Goal: Navigation & Orientation: Find specific page/section

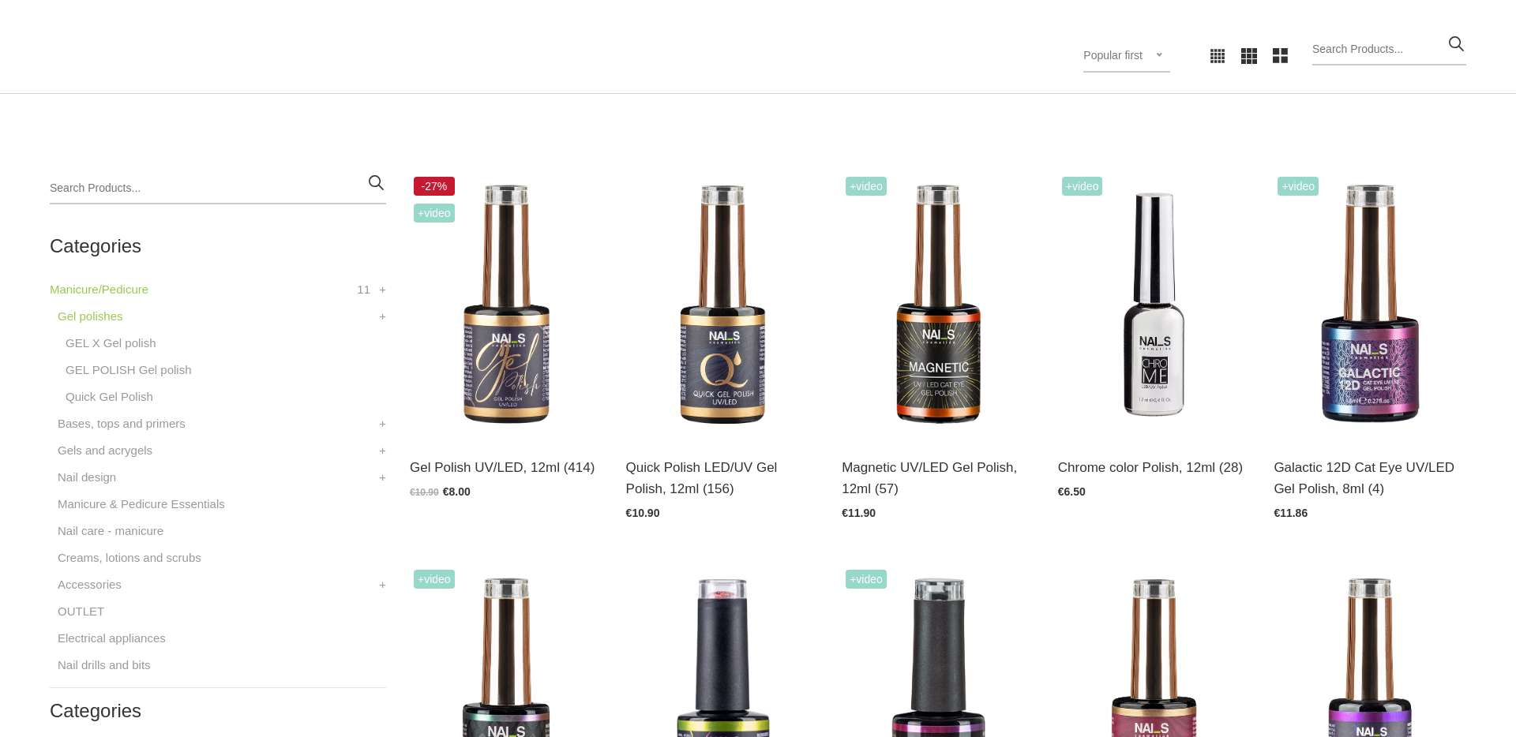
scroll to position [339, 0]
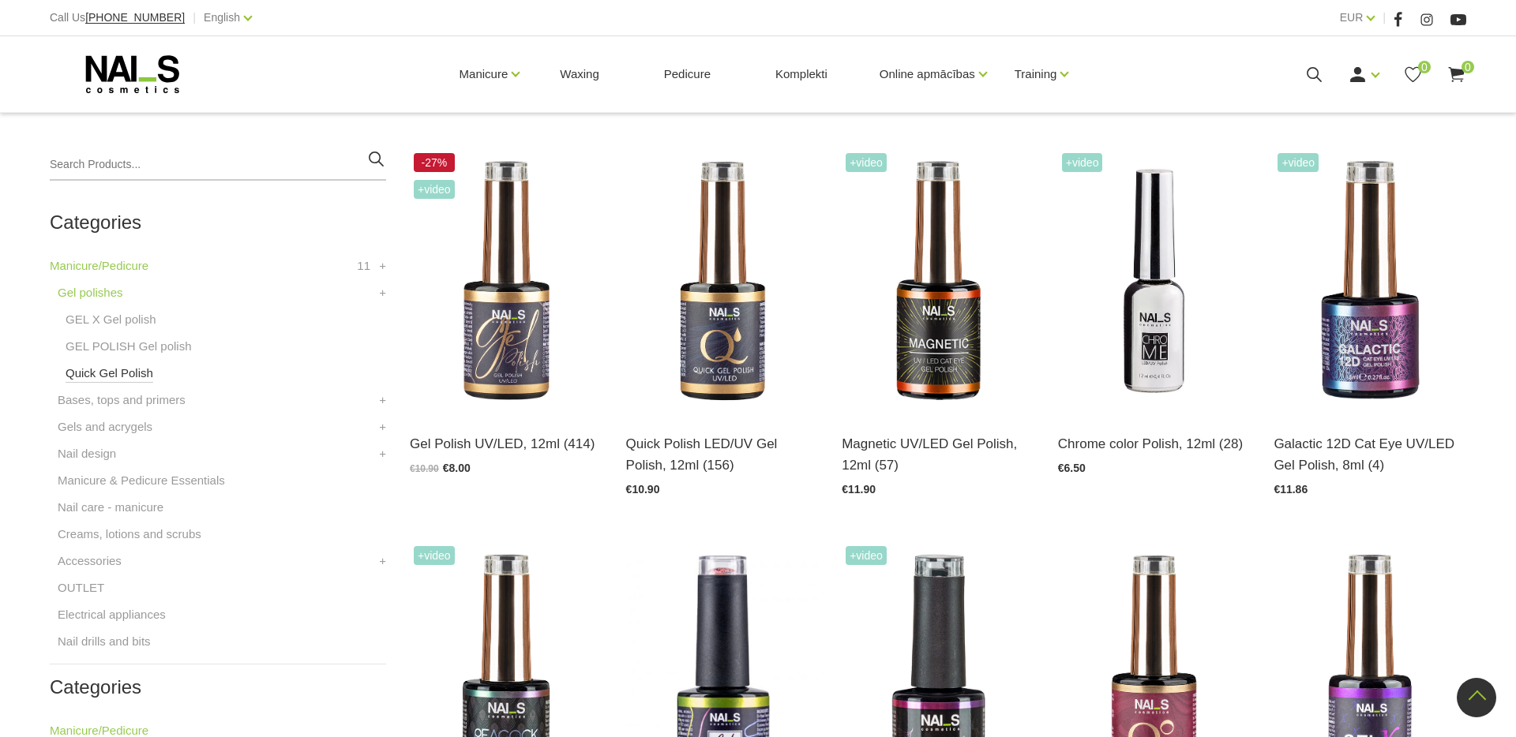
click at [138, 373] on link "Quick Gel Polish" at bounding box center [110, 373] width 88 height 19
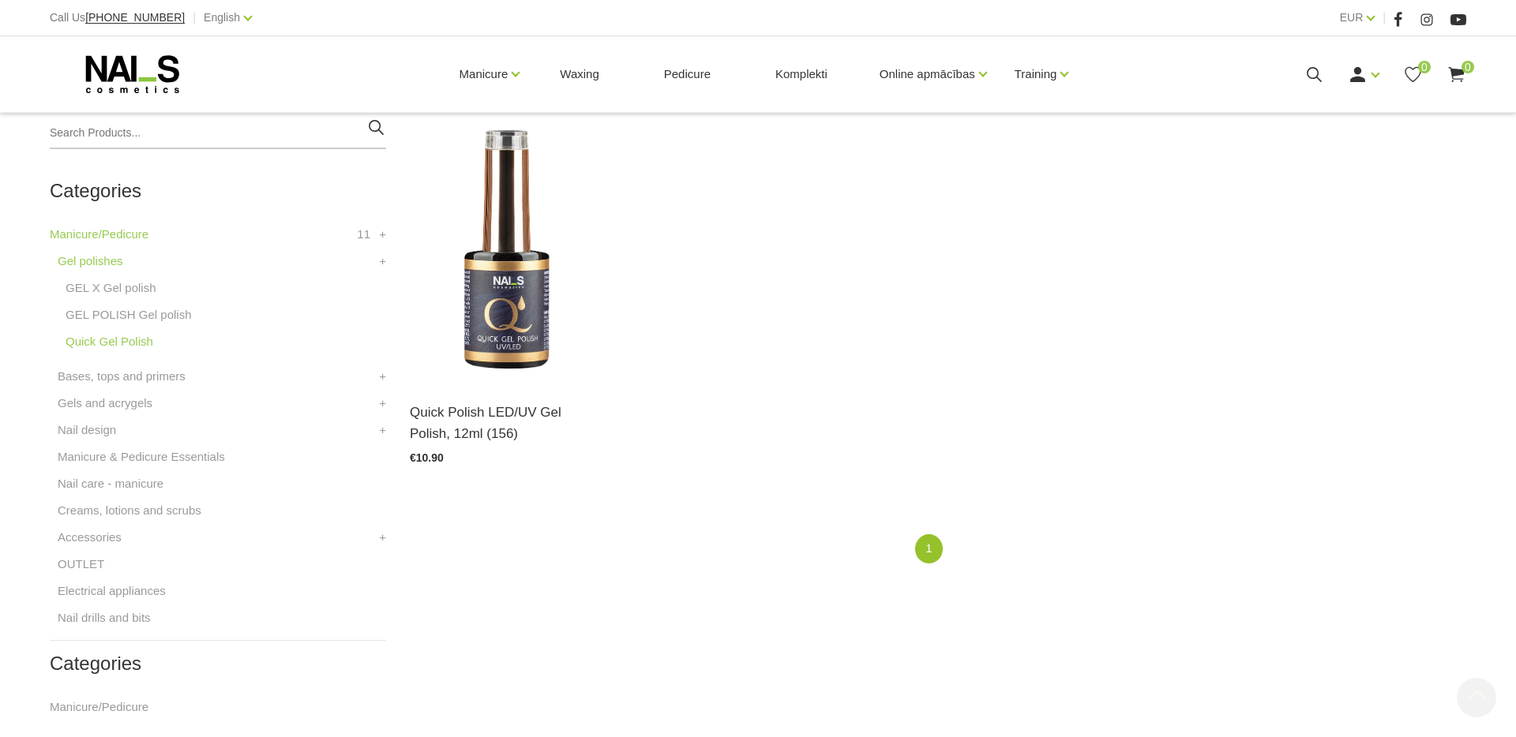
scroll to position [389, 0]
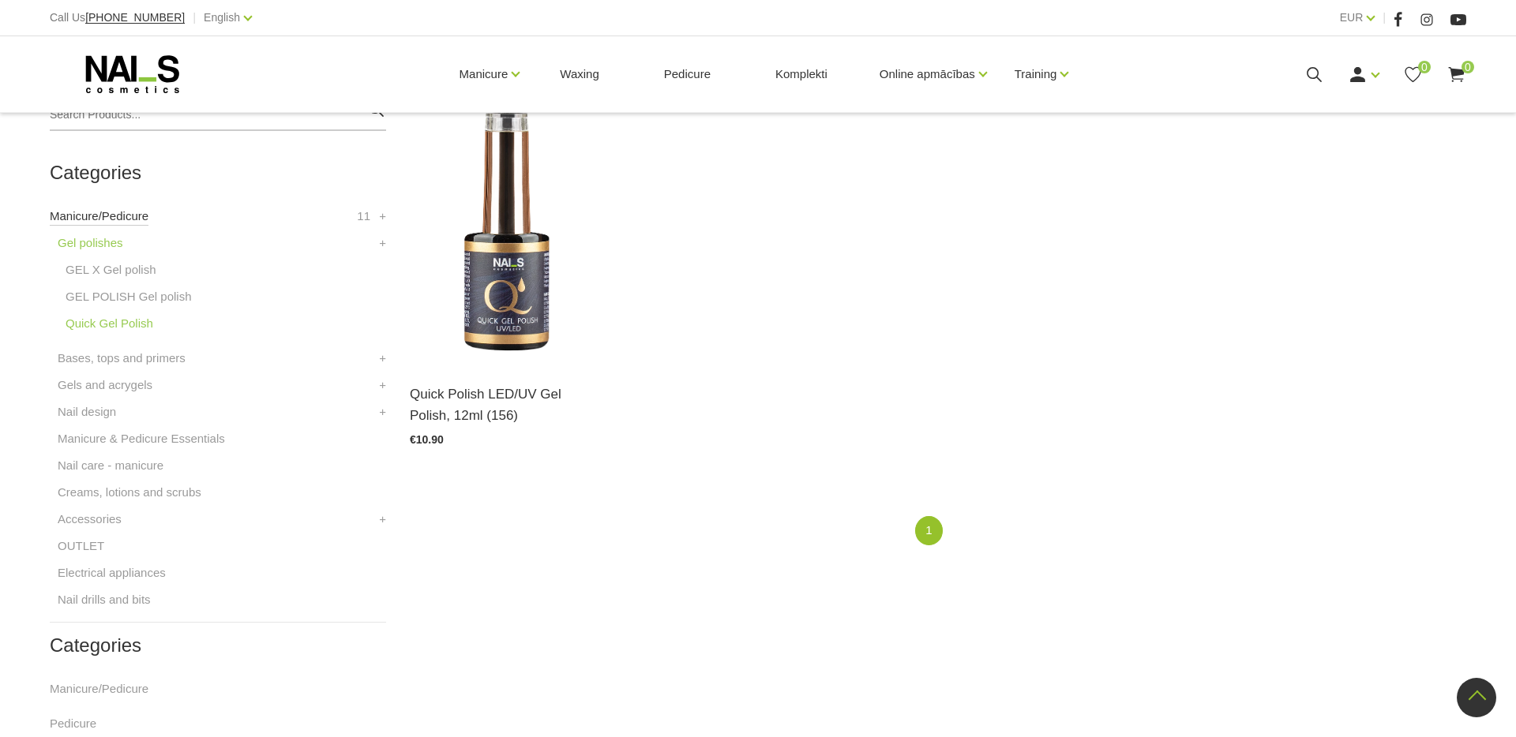
click at [130, 219] on link "Manicure/Pedicure" at bounding box center [99, 216] width 99 height 19
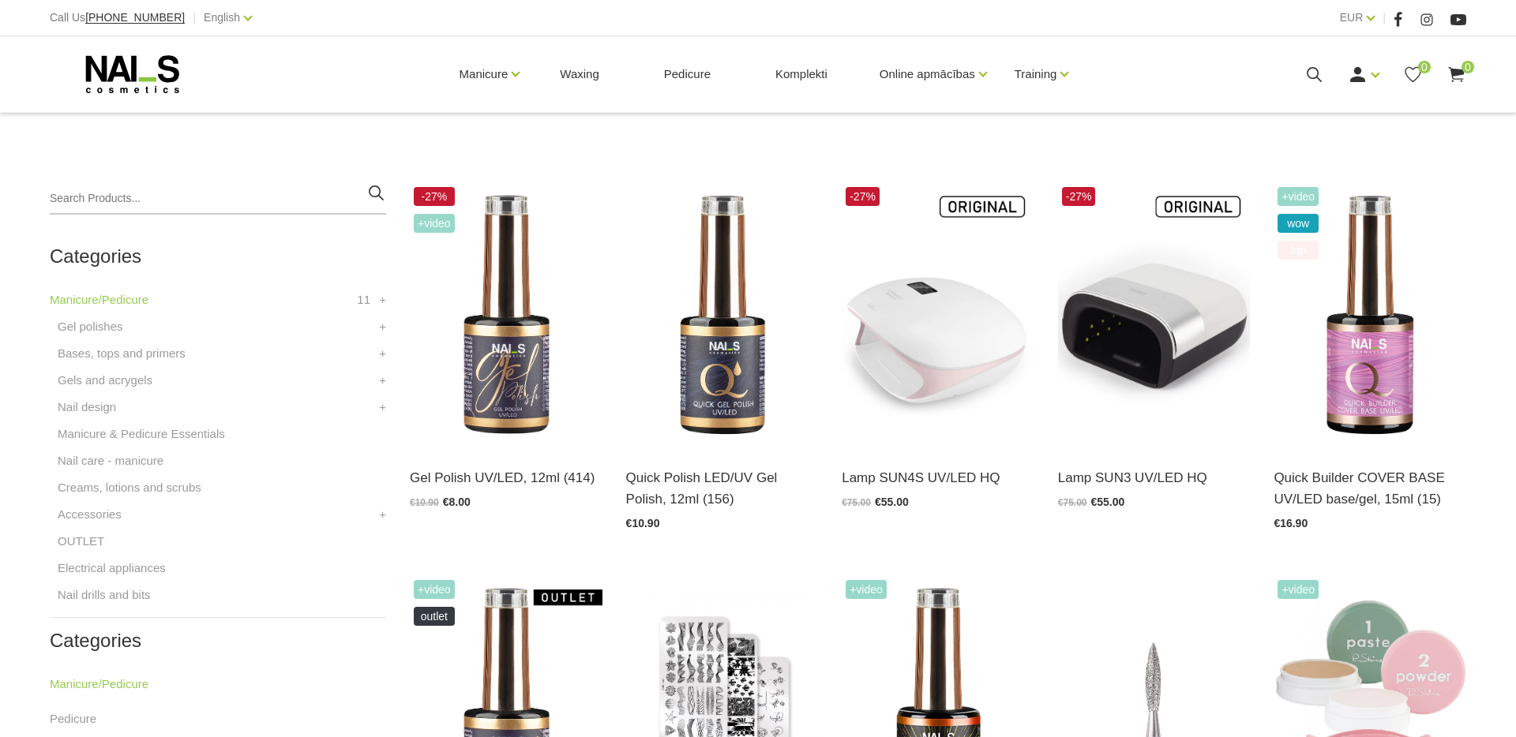
scroll to position [373, 0]
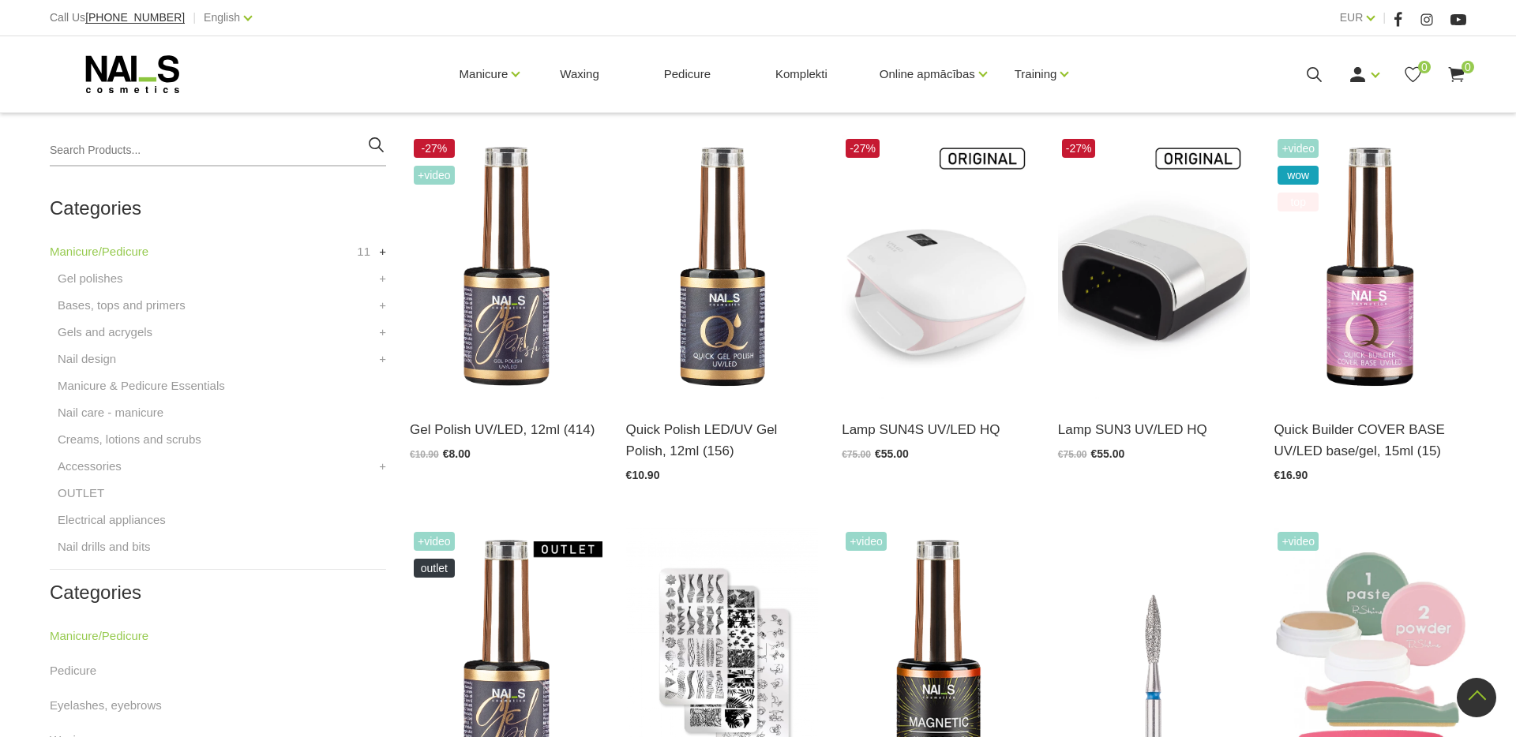
click at [381, 253] on link "+" at bounding box center [382, 251] width 7 height 19
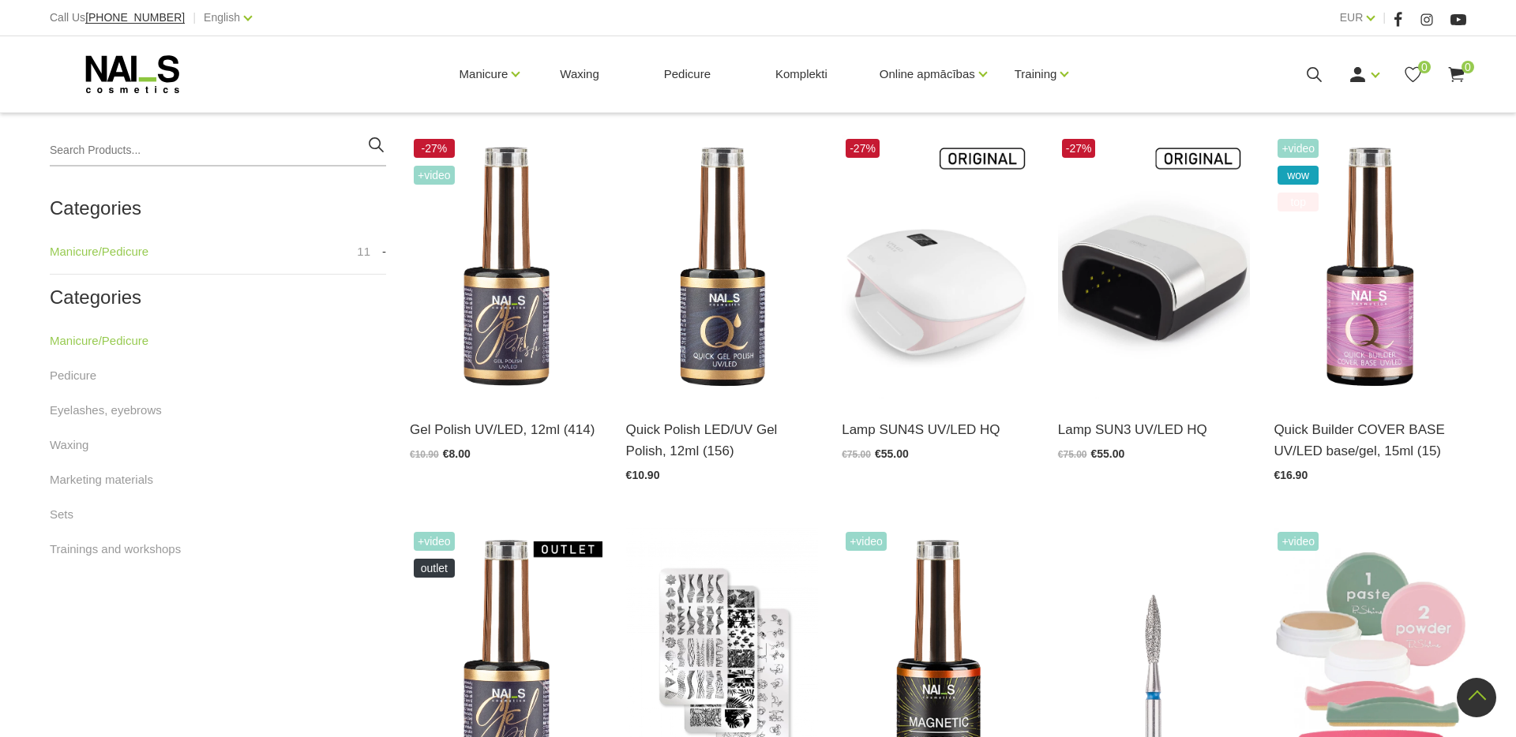
click at [382, 253] on link "-" at bounding box center [384, 251] width 4 height 19
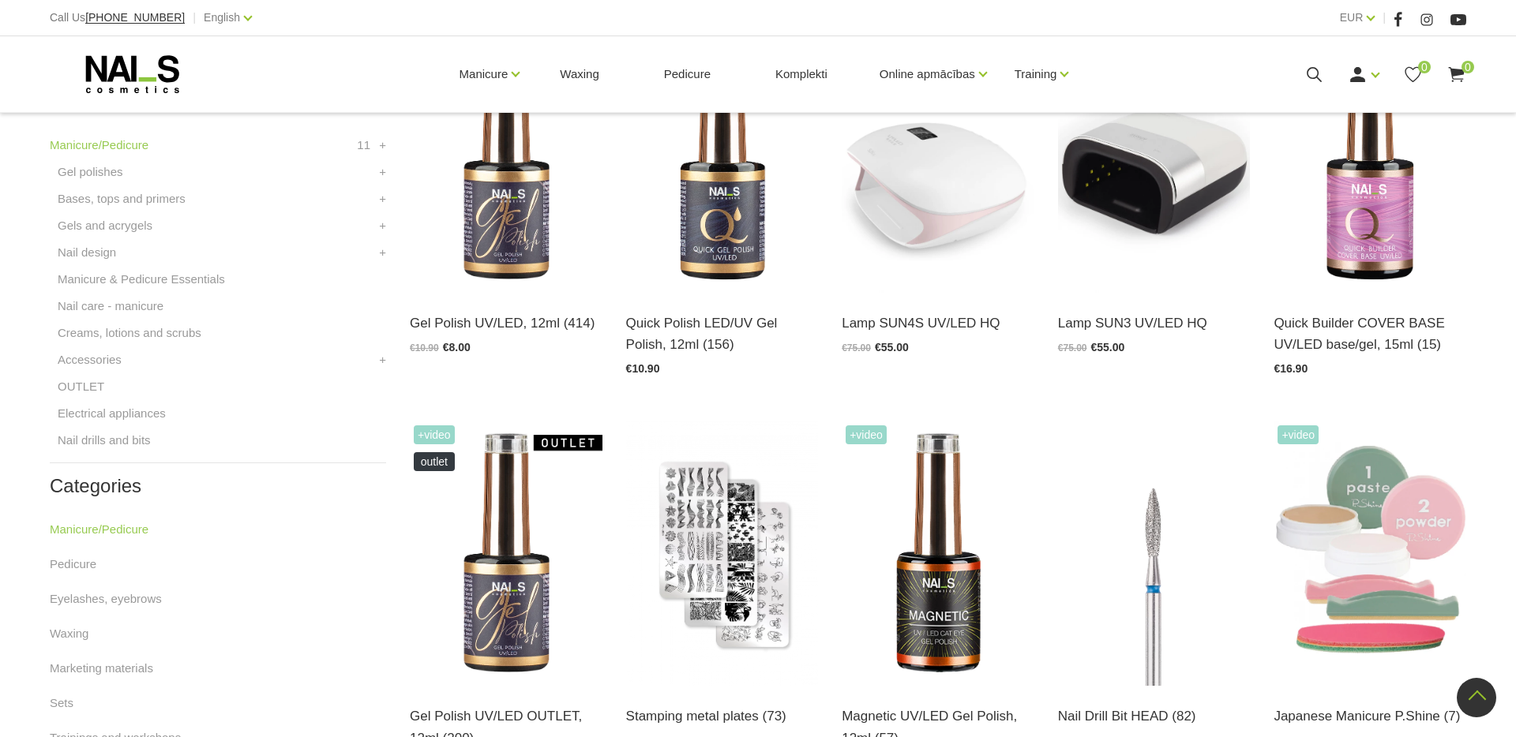
scroll to position [480, 0]
click at [1374, 23] on div "EUR EUR" at bounding box center [1358, 18] width 36 height 20
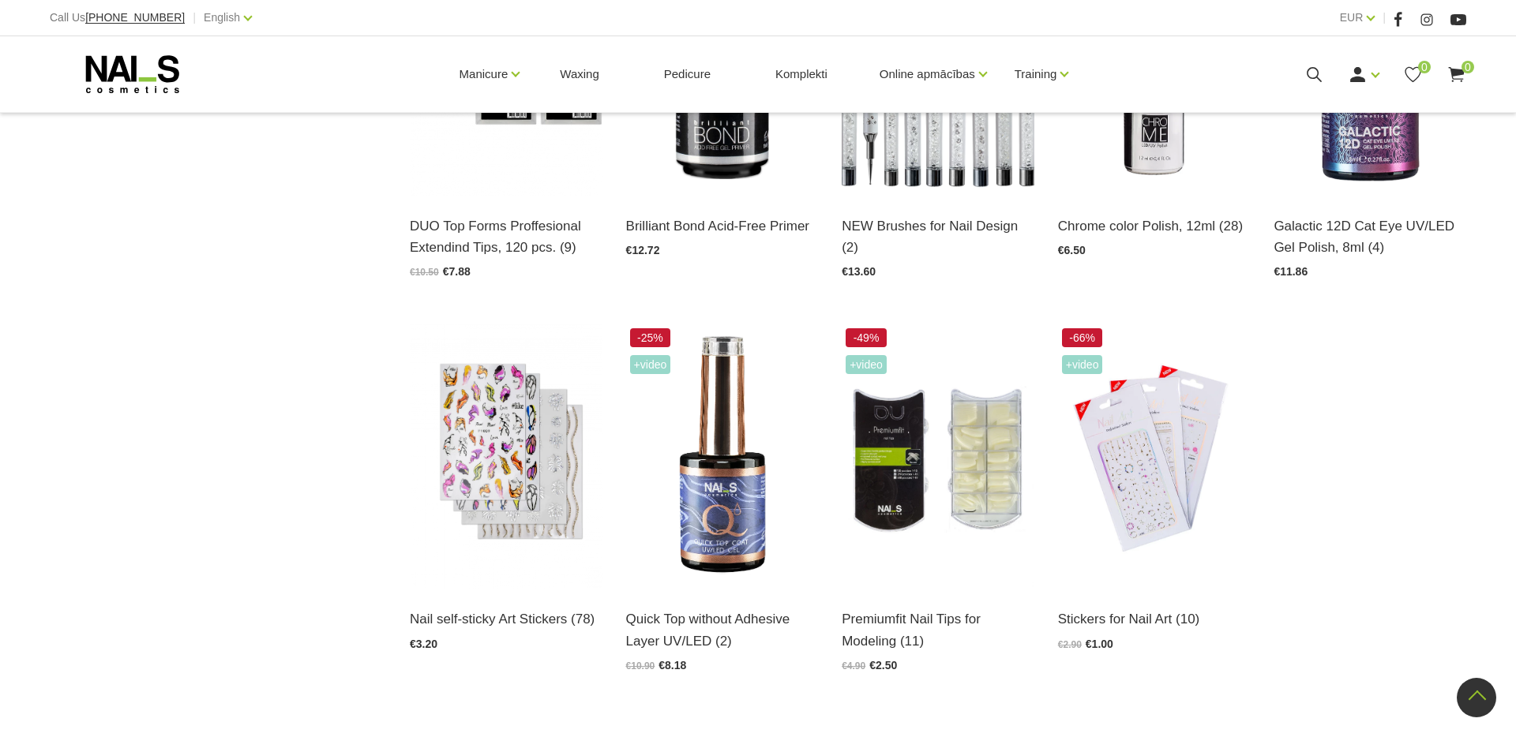
scroll to position [1760, 0]
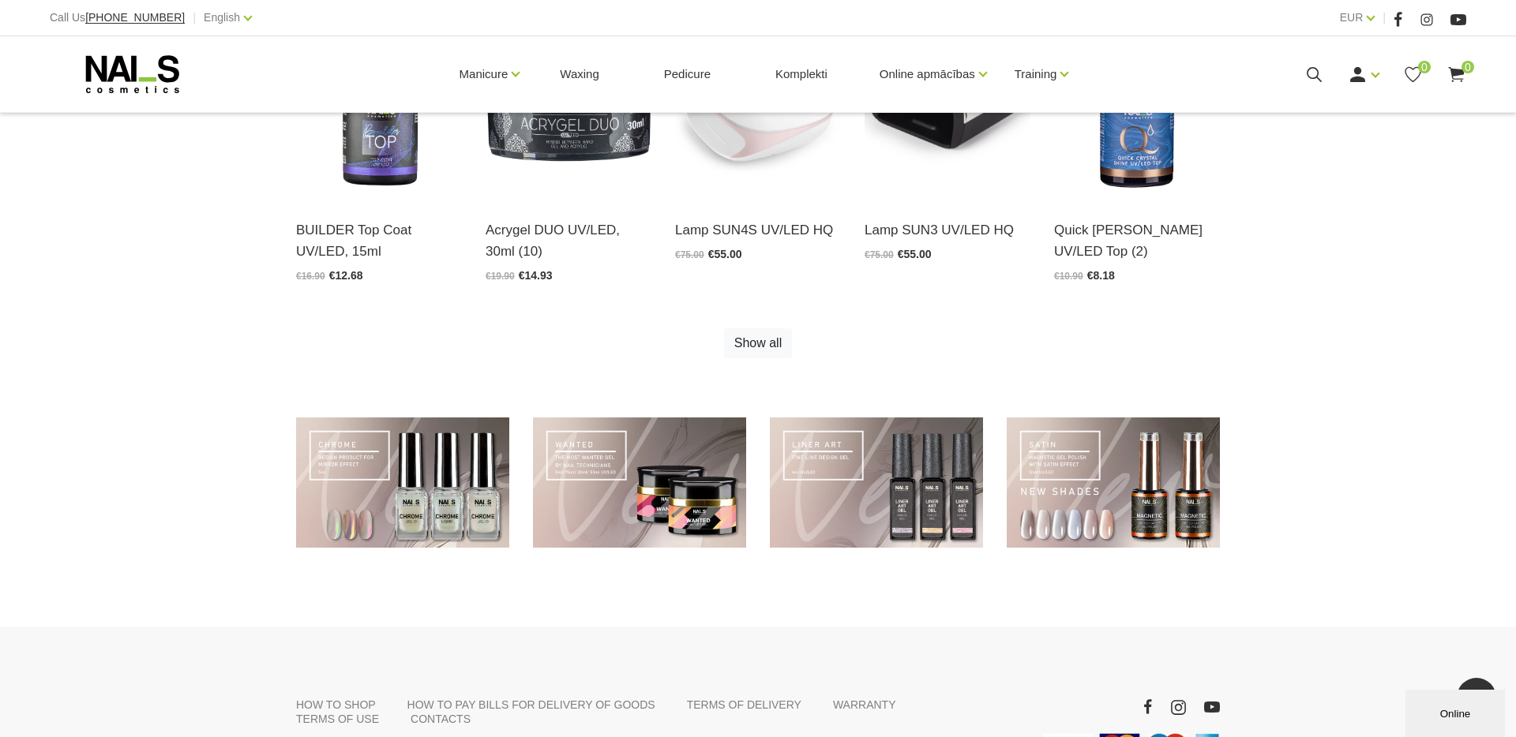
scroll to position [1082, 0]
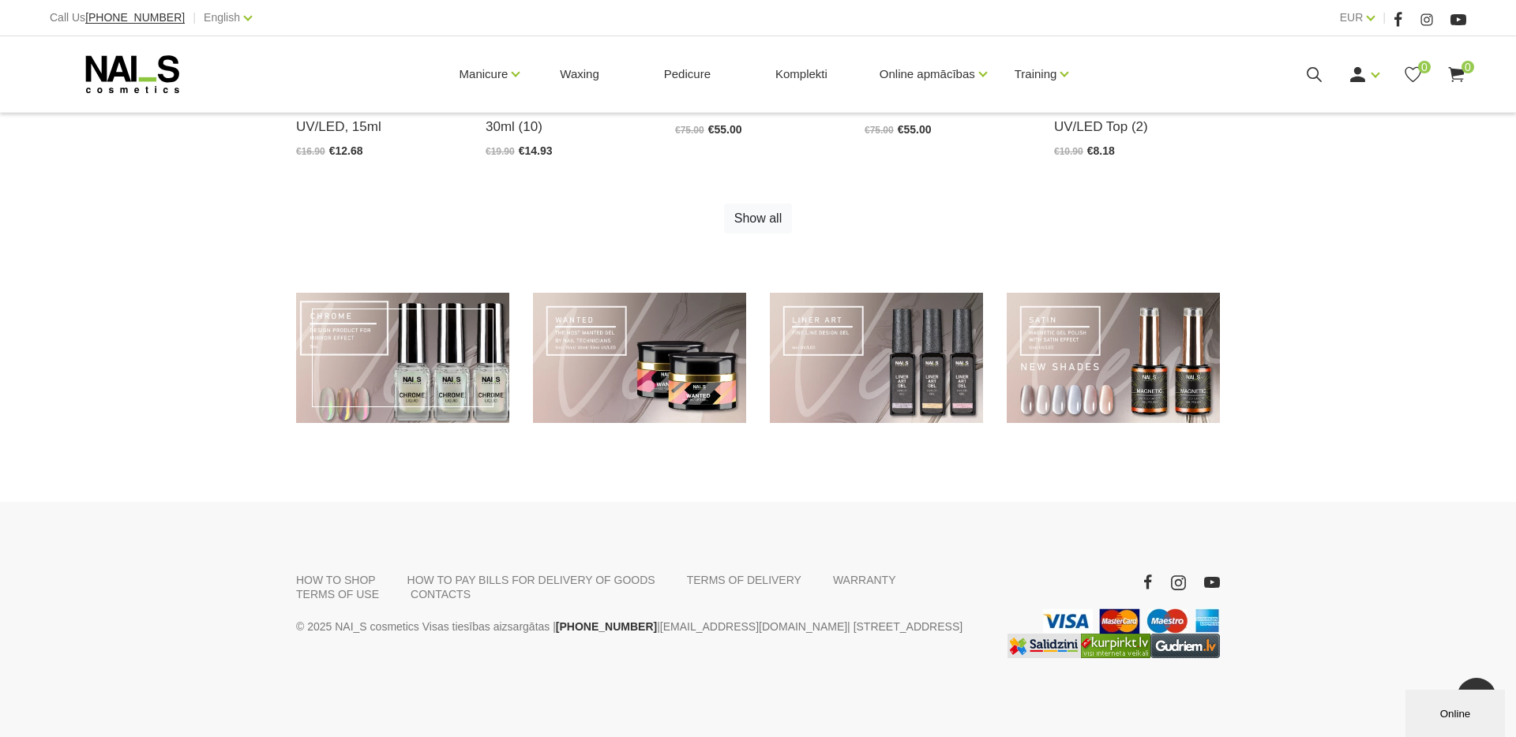
click at [467, 327] on link at bounding box center [402, 358] width 213 height 130
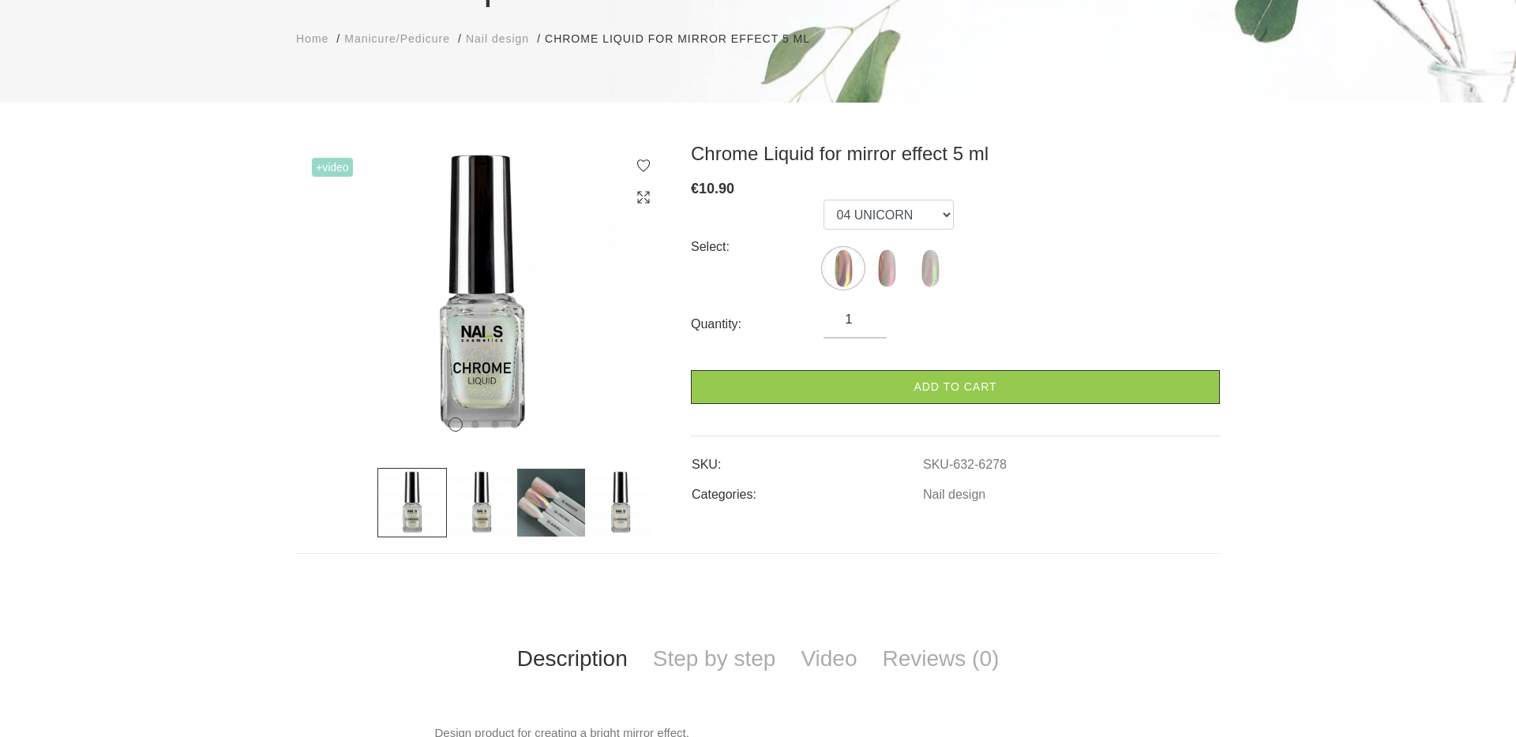
scroll to position [278, 0]
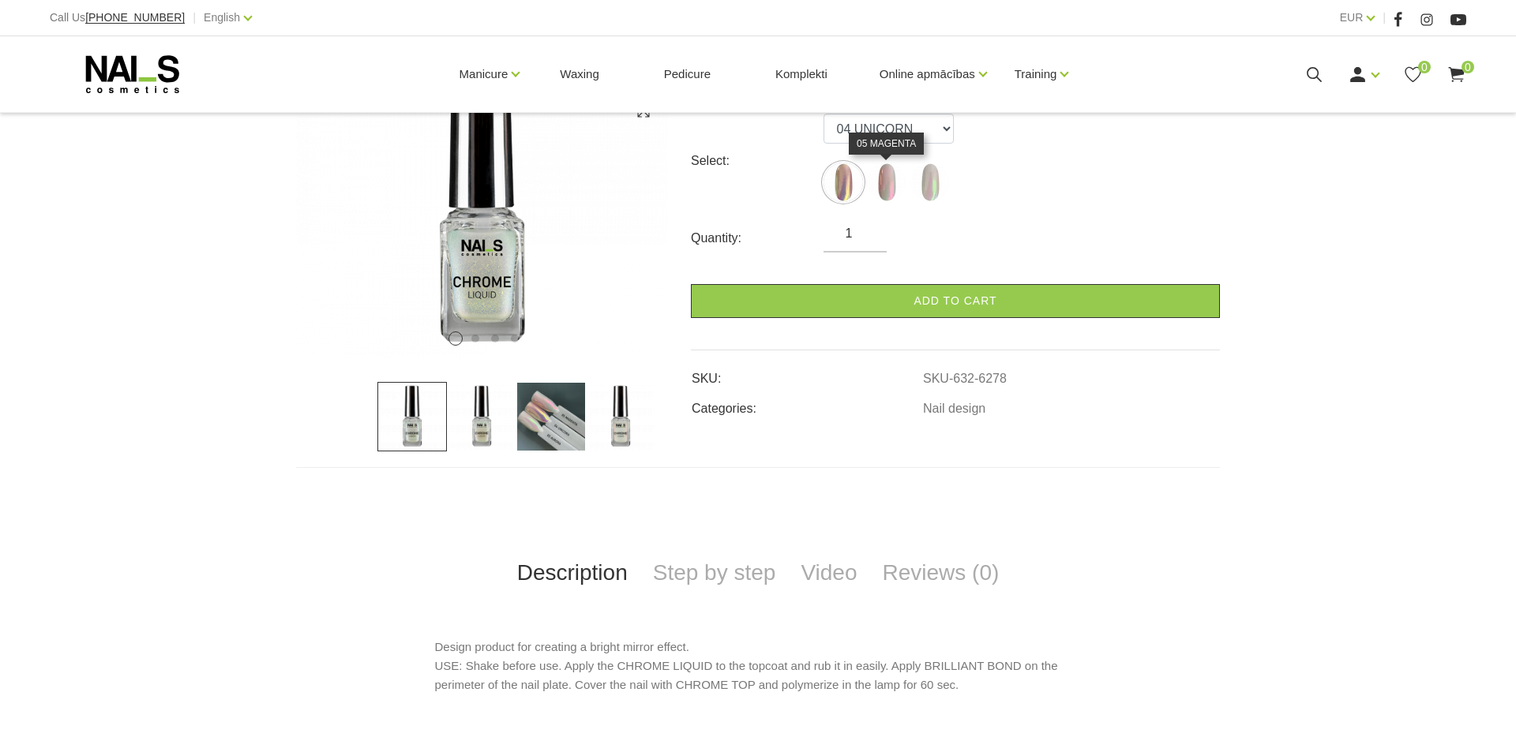
click at [898, 186] on img at bounding box center [886, 182] width 39 height 39
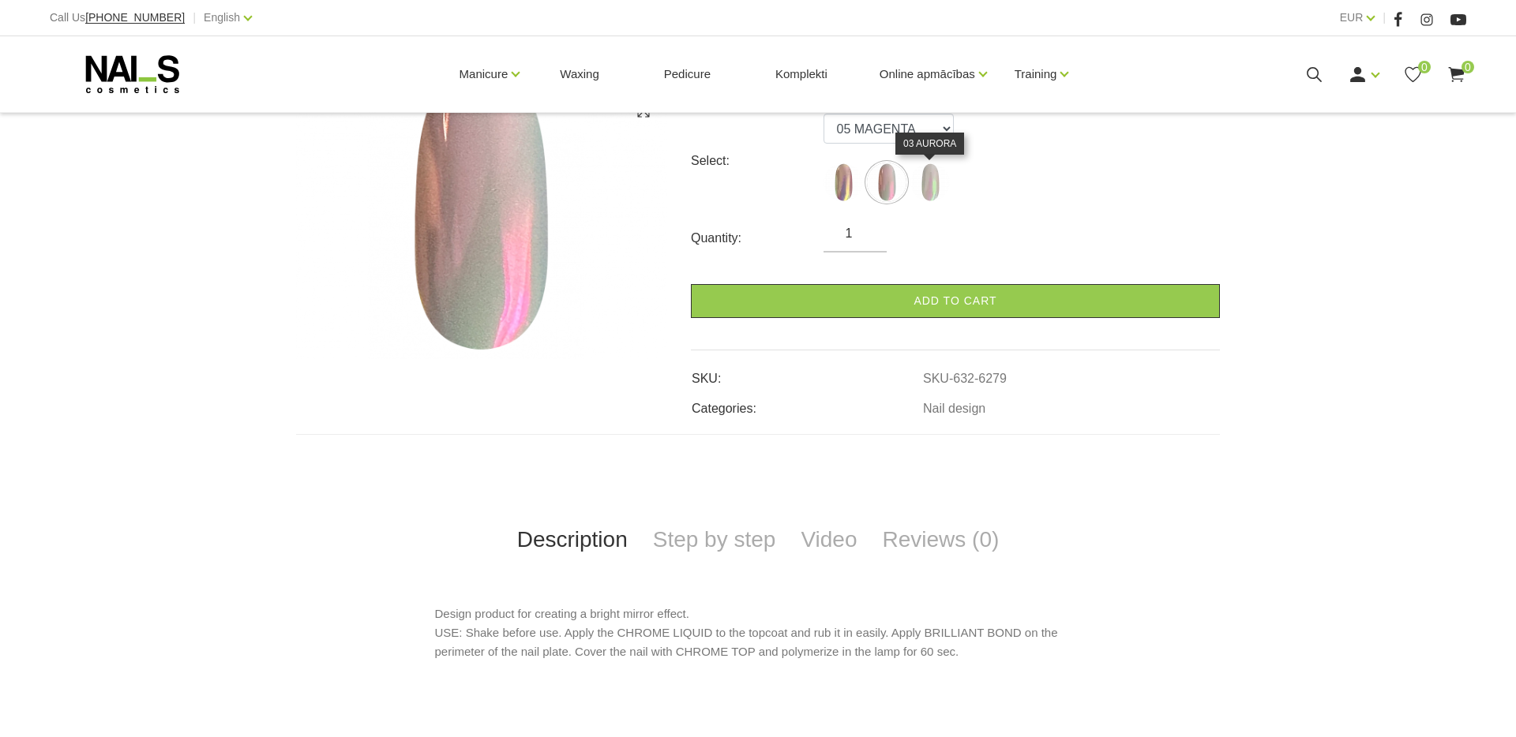
click at [928, 186] on img at bounding box center [929, 182] width 39 height 39
select select "6280"
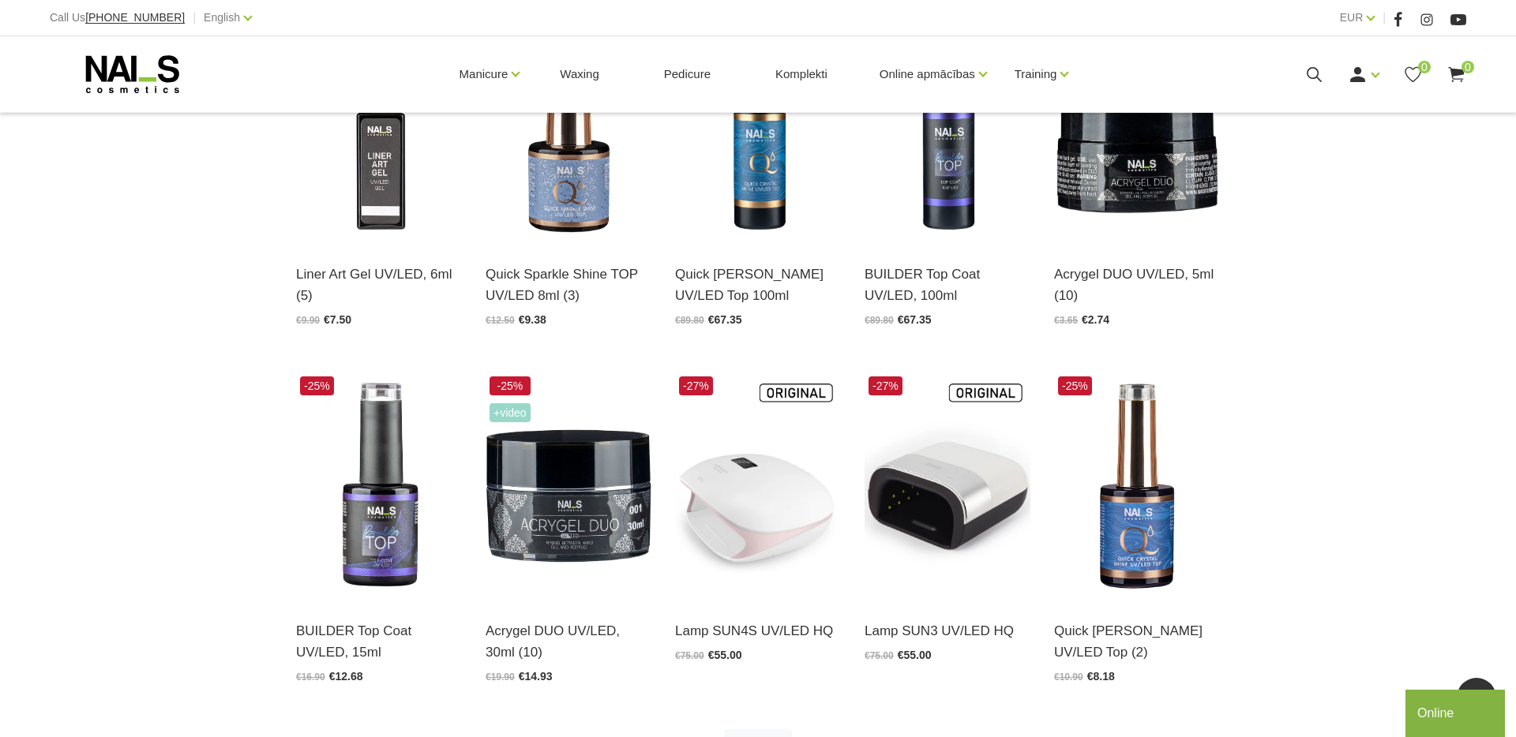
scroll to position [534, 0]
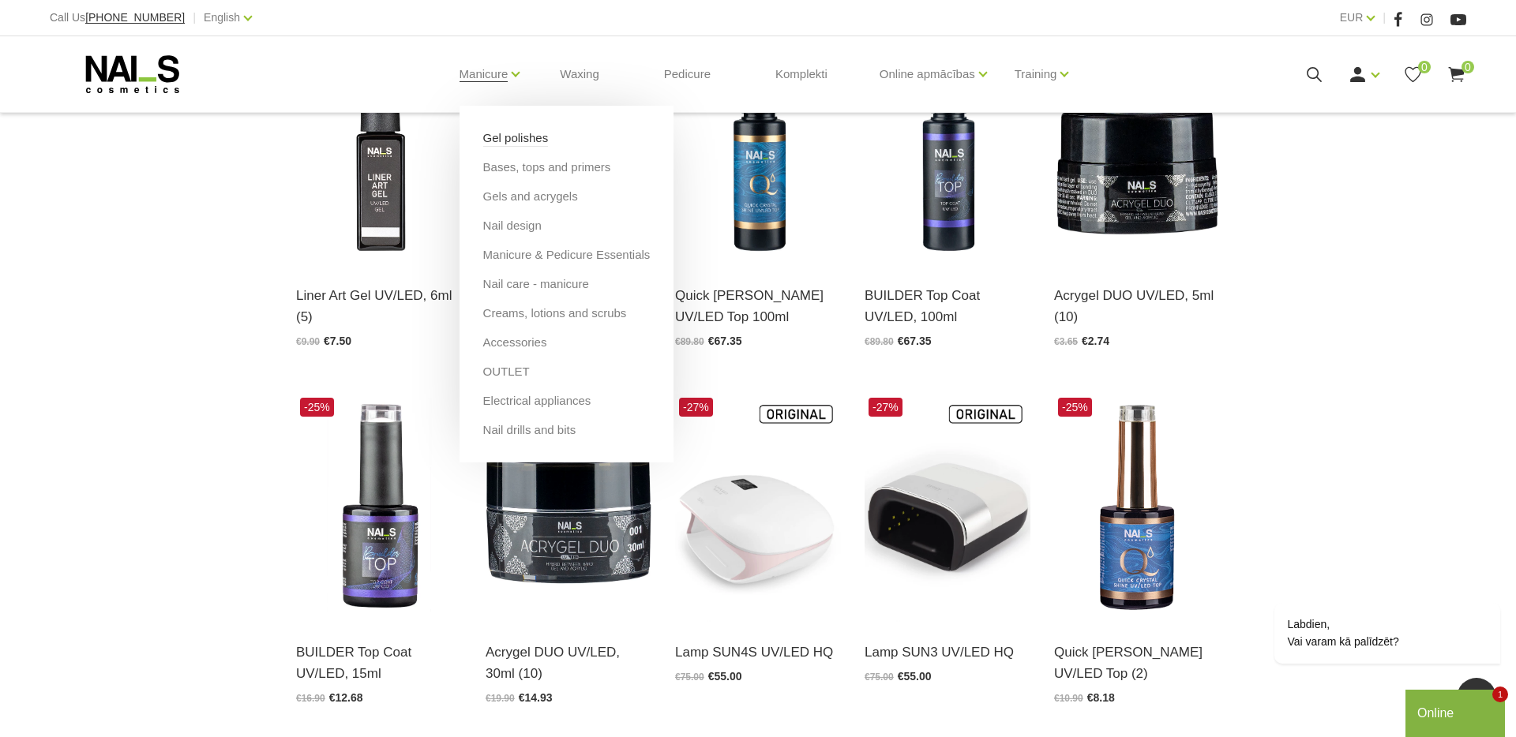
click at [502, 138] on link "Gel polishes" at bounding box center [516, 137] width 66 height 17
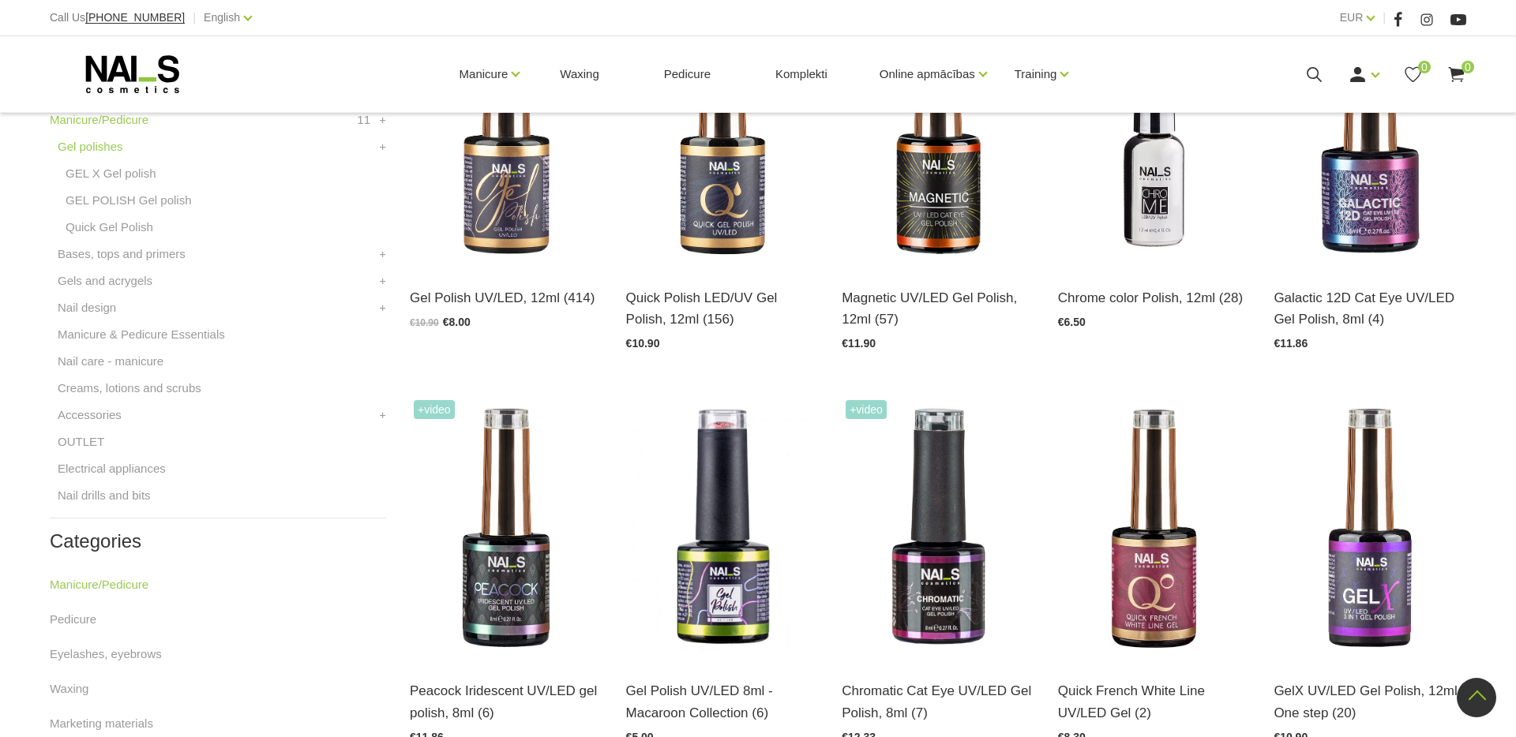
scroll to position [484, 0]
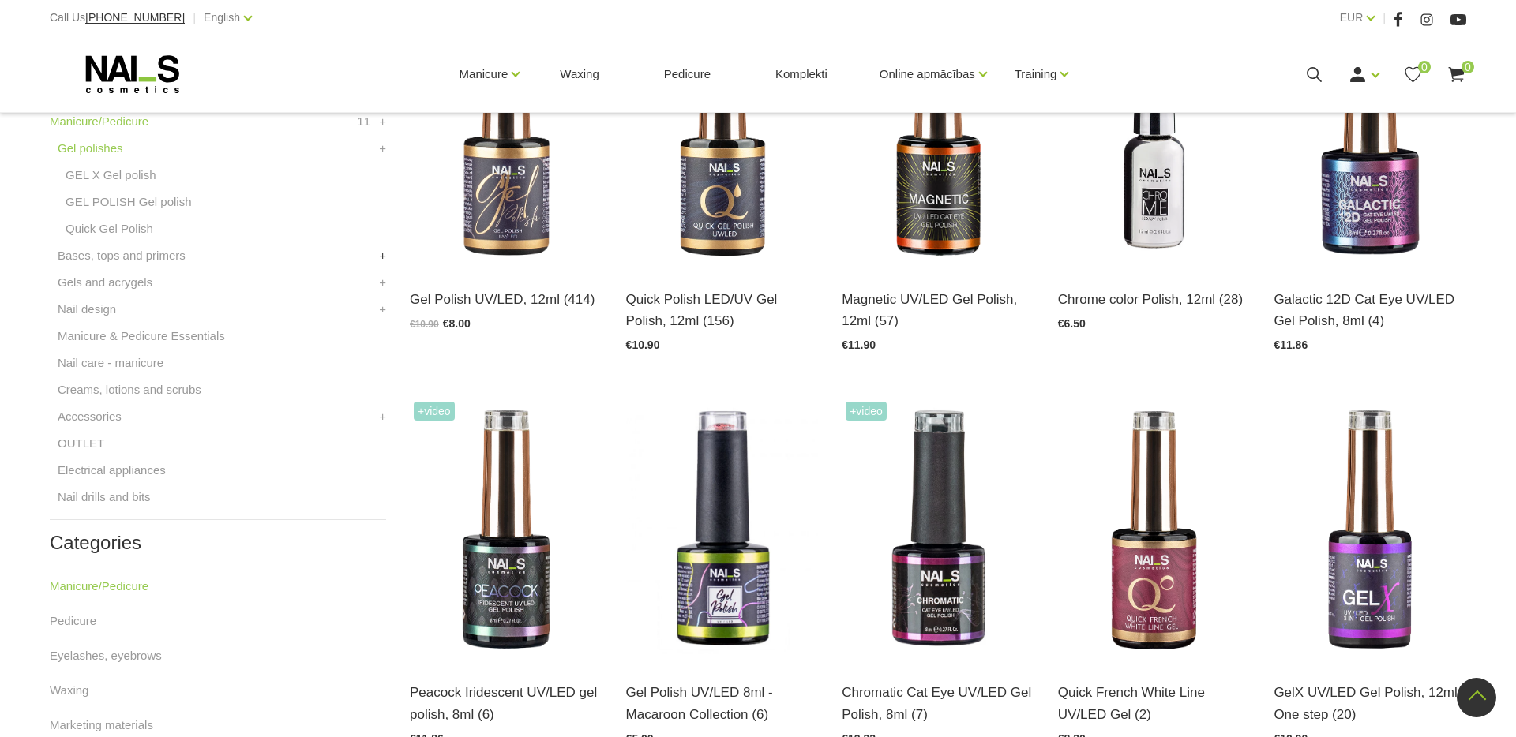
click at [388, 257] on div "Categories Manicure/Pedicure 11 Gel polishes GEL X Gel polish GEL POLISH Gel po…" at bounding box center [218, 631] width 360 height 1252
click at [384, 257] on link "+" at bounding box center [382, 255] width 7 height 19
click at [381, 392] on link "+" at bounding box center [382, 390] width 7 height 19
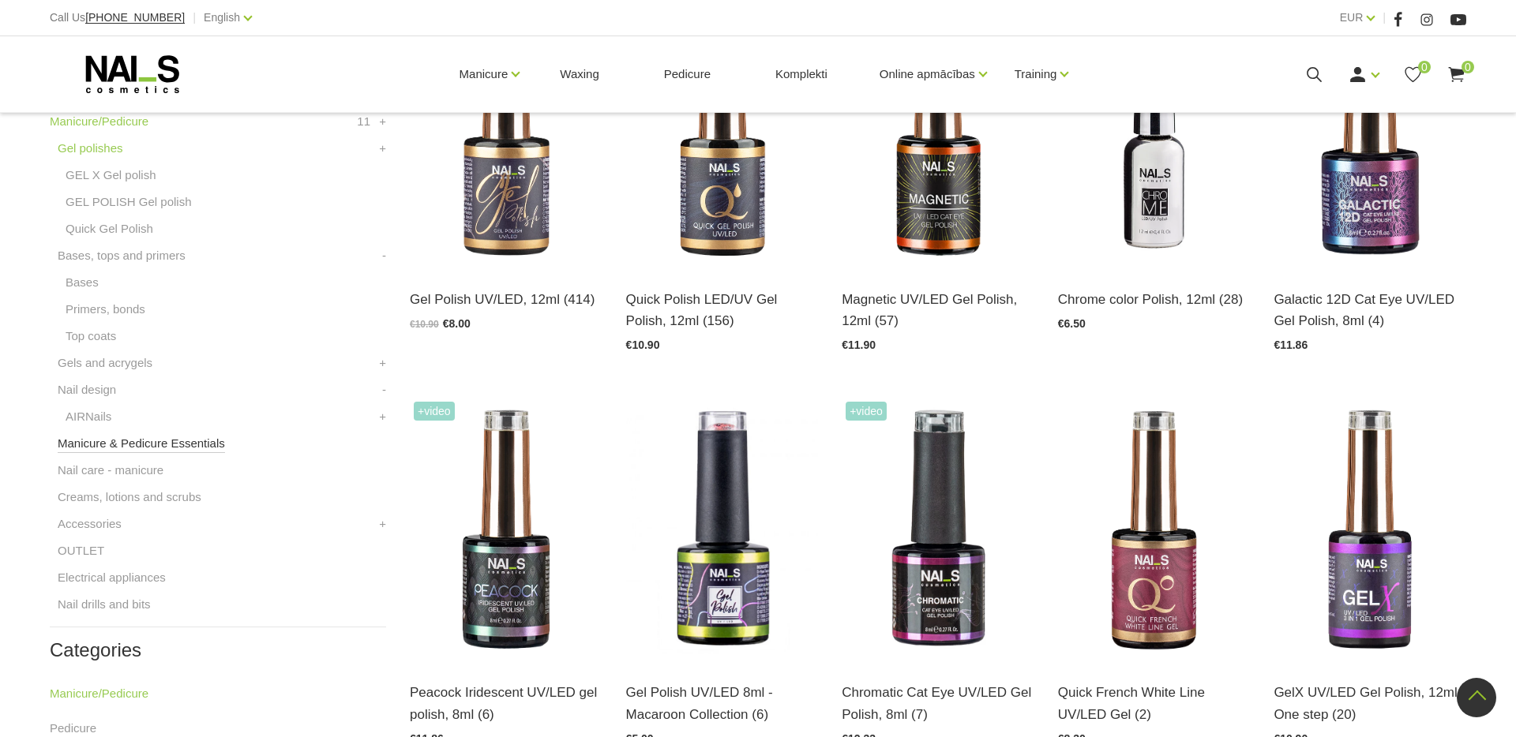
click at [202, 442] on link "Manicure & Pedicure Essentials" at bounding box center [141, 443] width 167 height 19
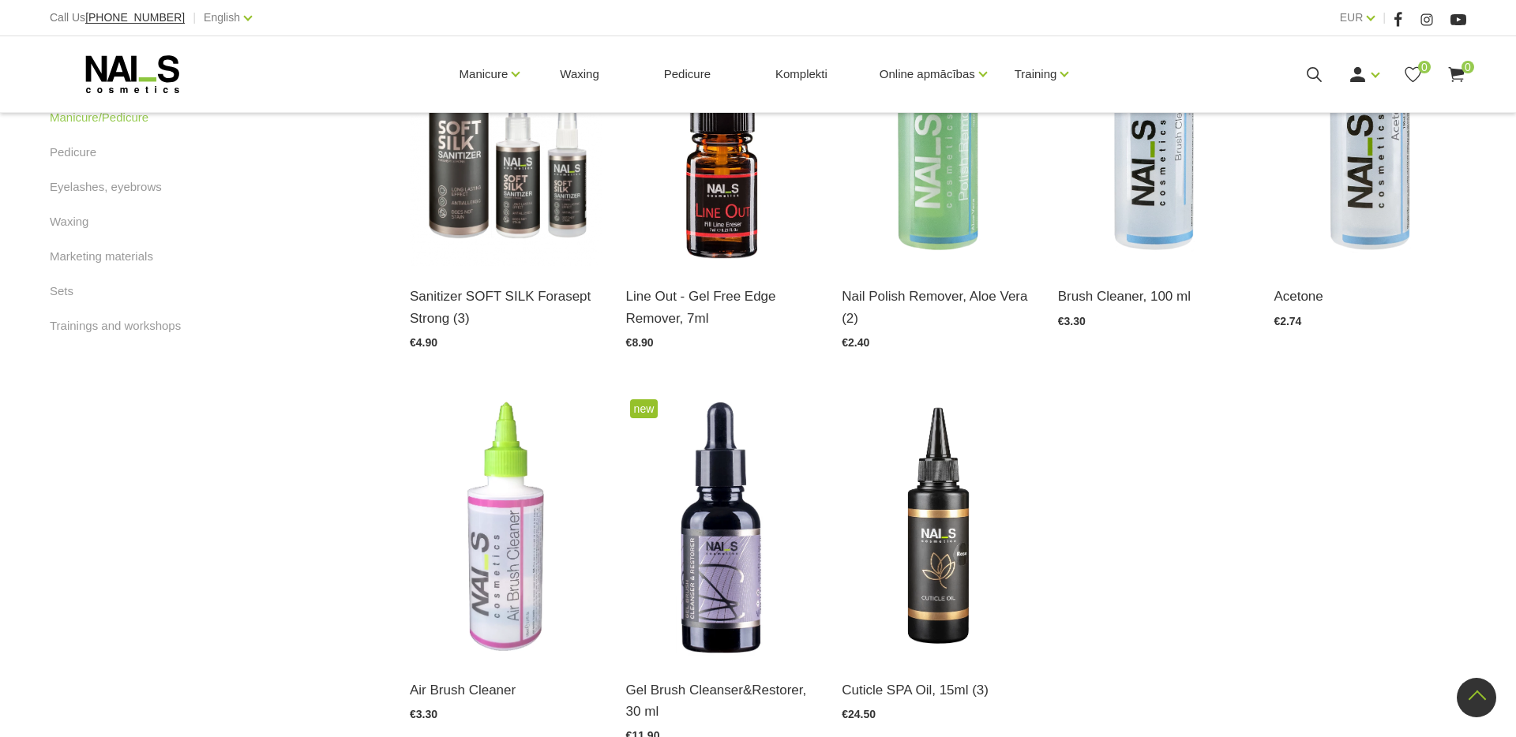
scroll to position [1199, 0]
